Goal: Information Seeking & Learning: Check status

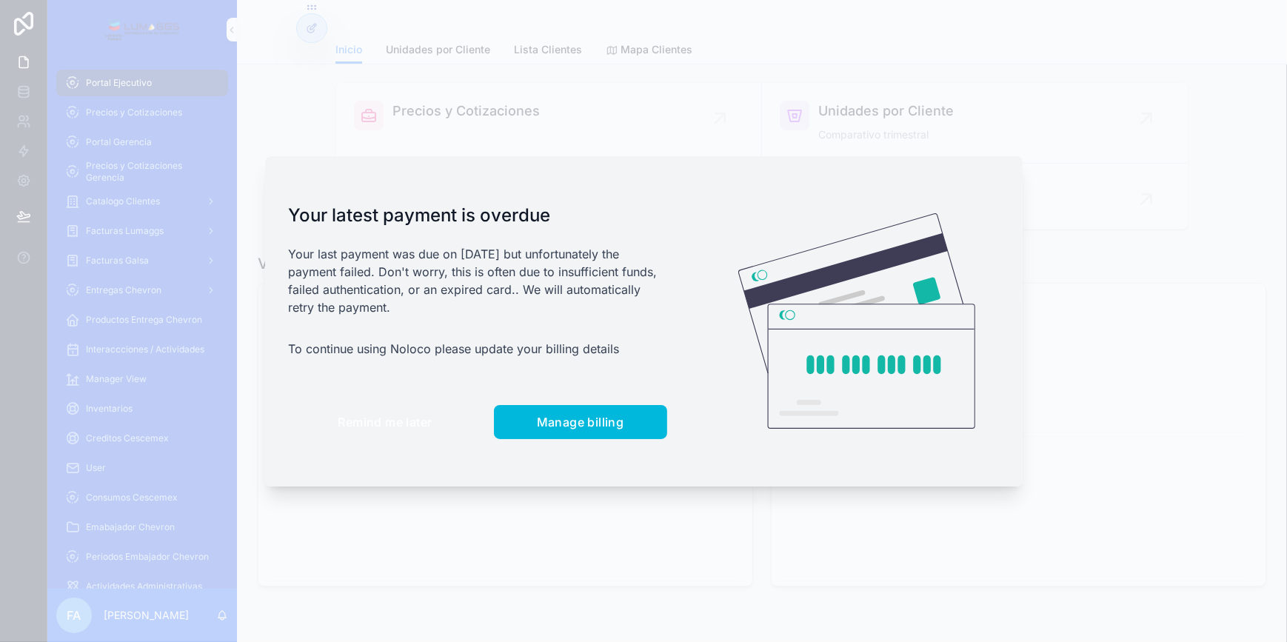
drag, startPoint x: 359, startPoint y: 430, endPoint x: 366, endPoint y: 413, distance: 18.3
click at [363, 428] on button "Remind me later" at bounding box center [385, 422] width 193 height 34
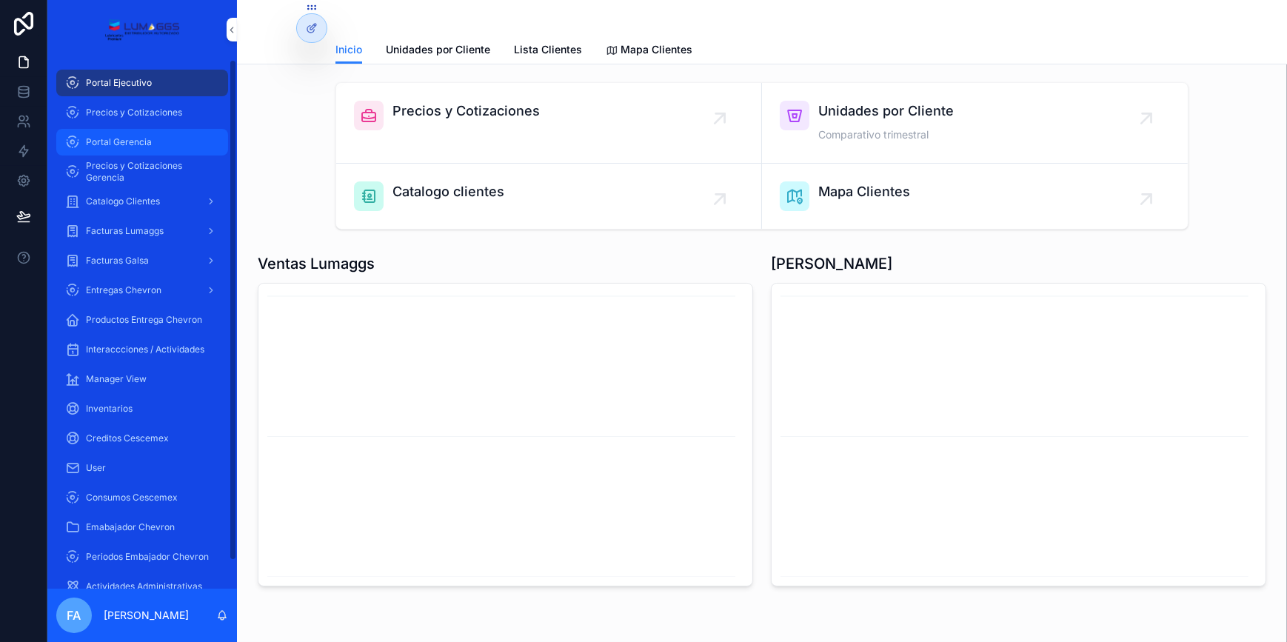
click at [121, 141] on span "Portal Gerencia" at bounding box center [119, 142] width 66 height 12
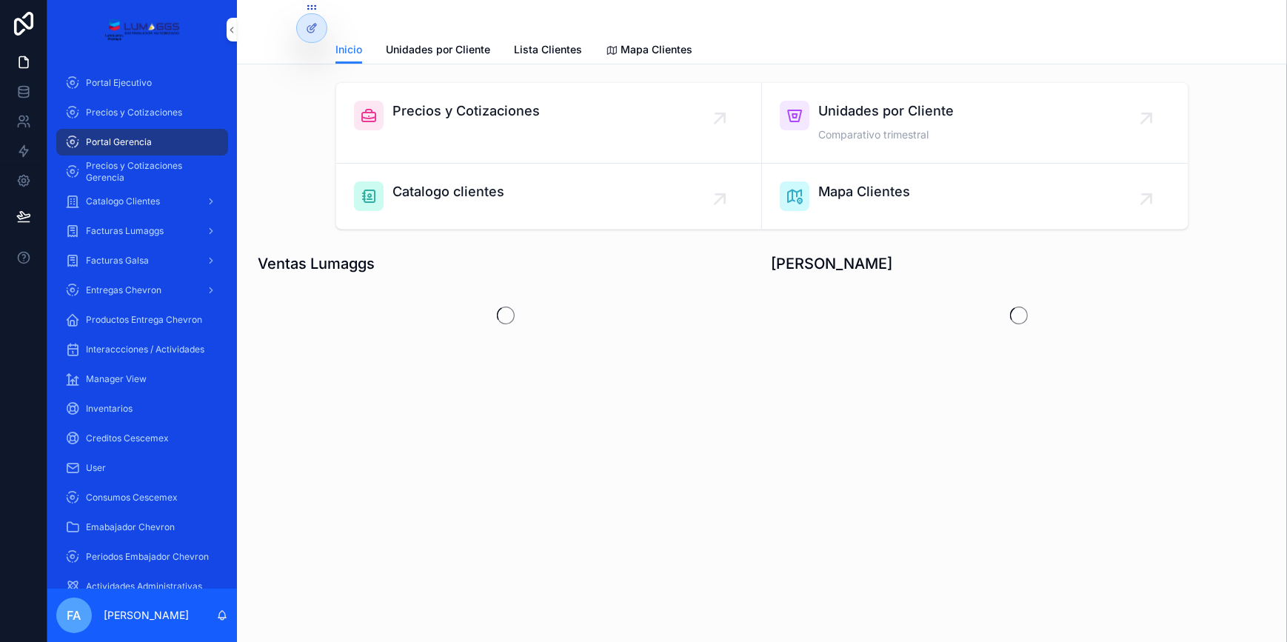
click at [479, 112] on span "Precios y Cotizaciones" at bounding box center [466, 111] width 147 height 21
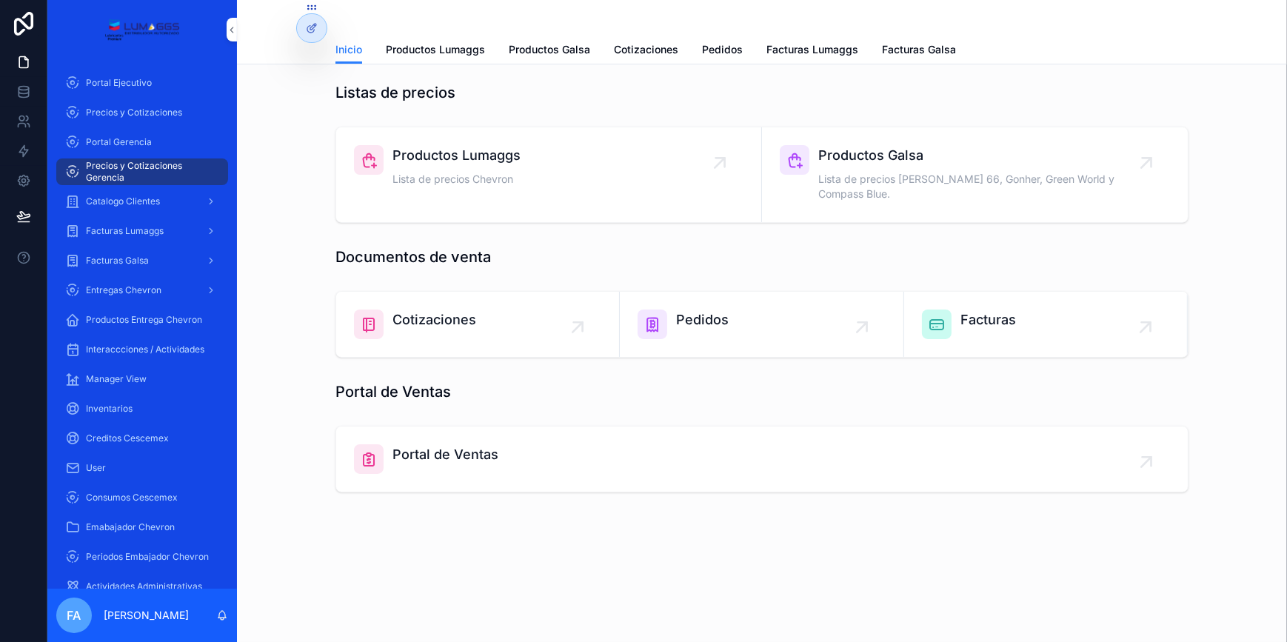
click at [721, 310] on span "Pedidos" at bounding box center [702, 320] width 53 height 21
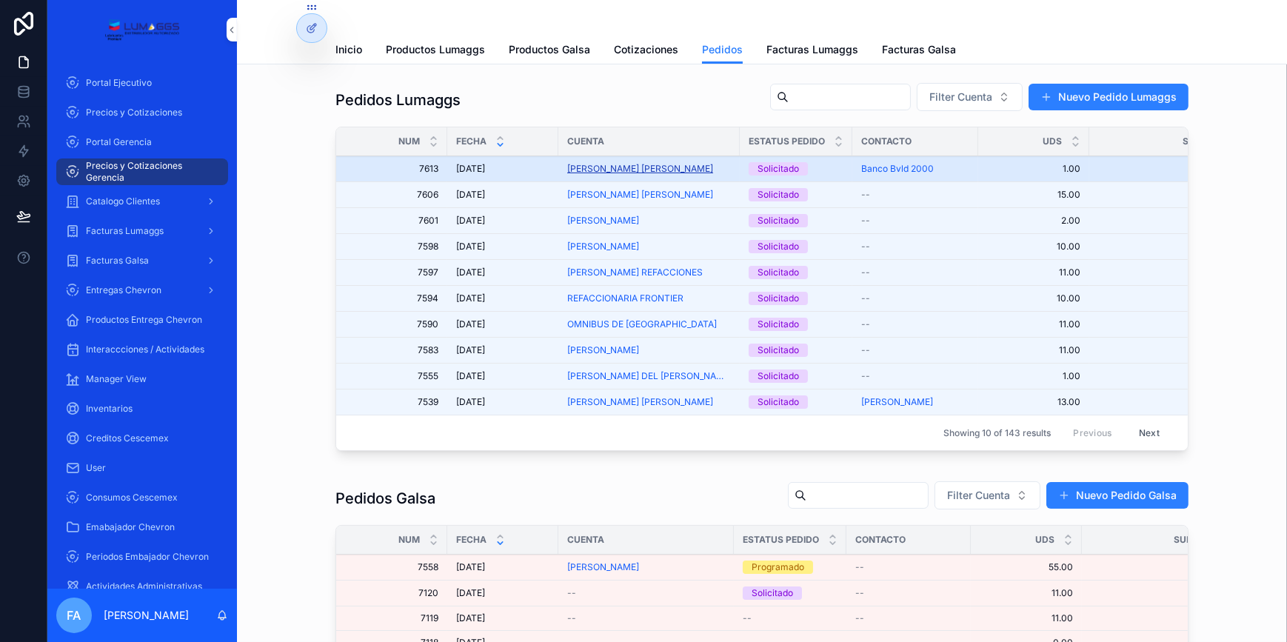
click at [636, 166] on span "[PERSON_NAME] [PERSON_NAME]" at bounding box center [640, 169] width 146 height 12
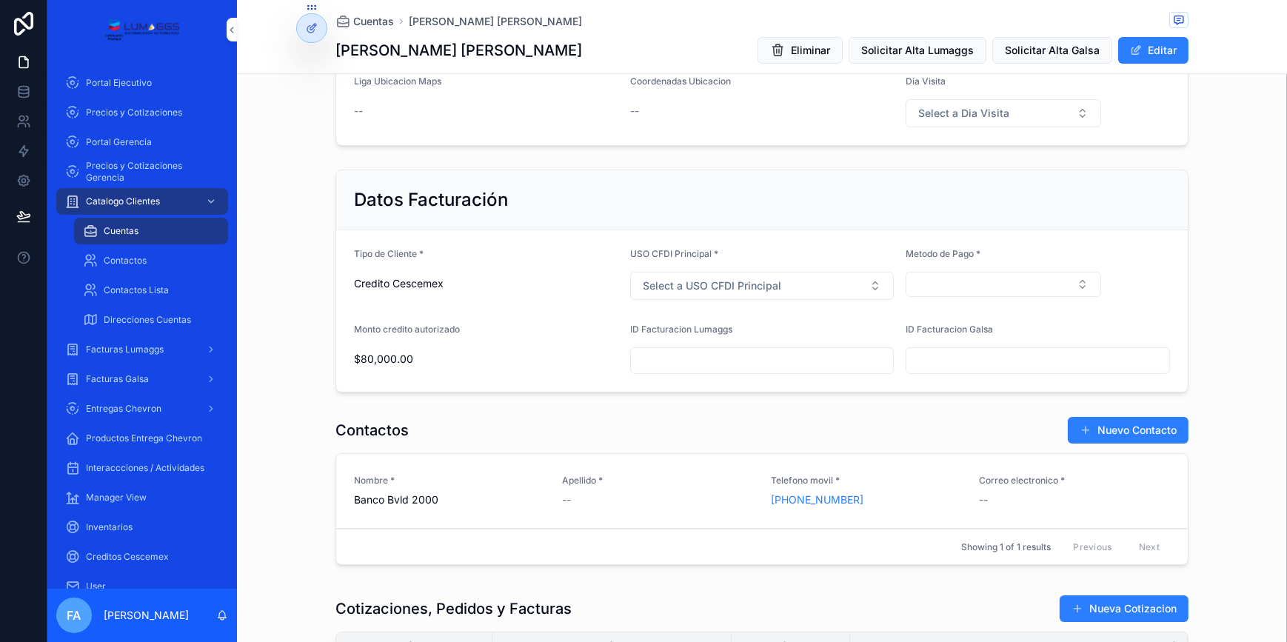
scroll to position [741, 0]
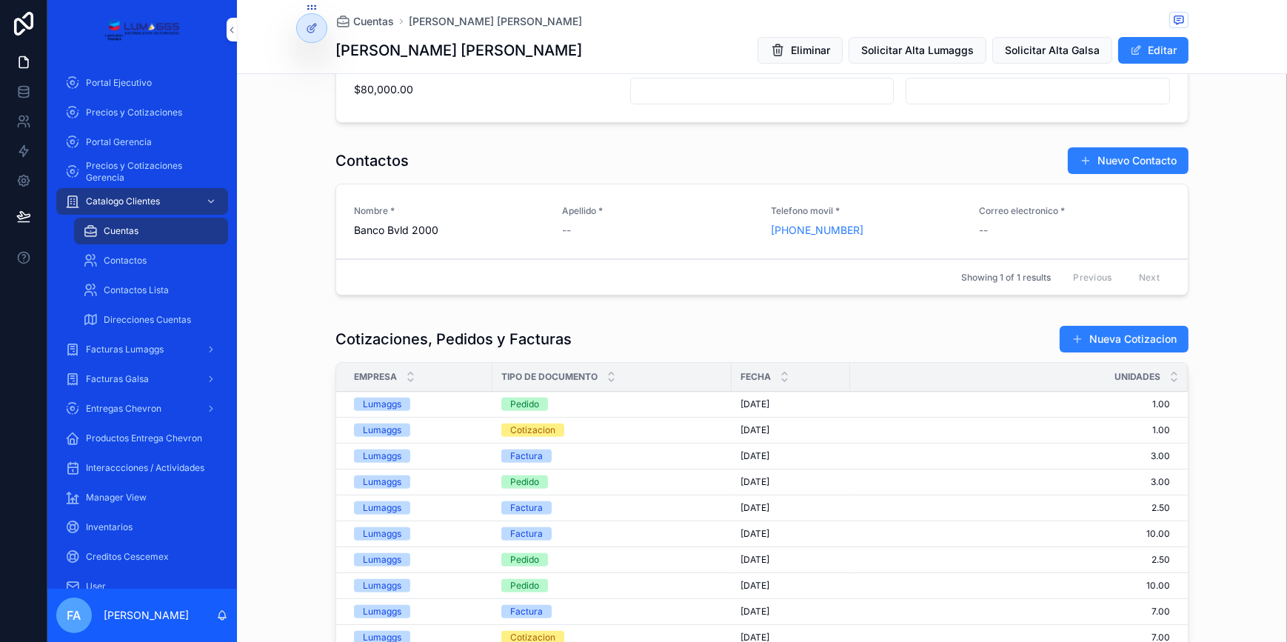
click at [758, 403] on span "[DATE]" at bounding box center [755, 404] width 29 height 12
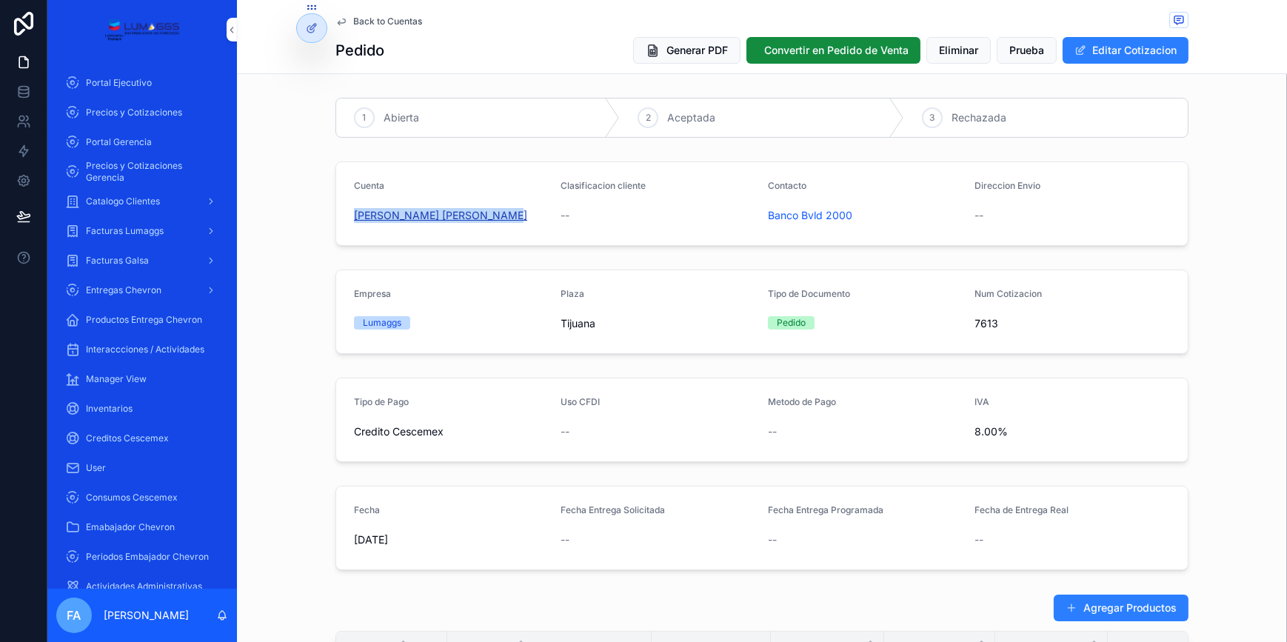
drag, startPoint x: 341, startPoint y: 210, endPoint x: 516, endPoint y: 220, distance: 174.3
click at [516, 220] on form "Cuenta [PERSON_NAME] [PERSON_NAME] Clasificacion cliente -- Contacto Banco Bvld…" at bounding box center [762, 203] width 852 height 83
copy span "[PERSON_NAME] [PERSON_NAME]"
